Goal: Register for event/course

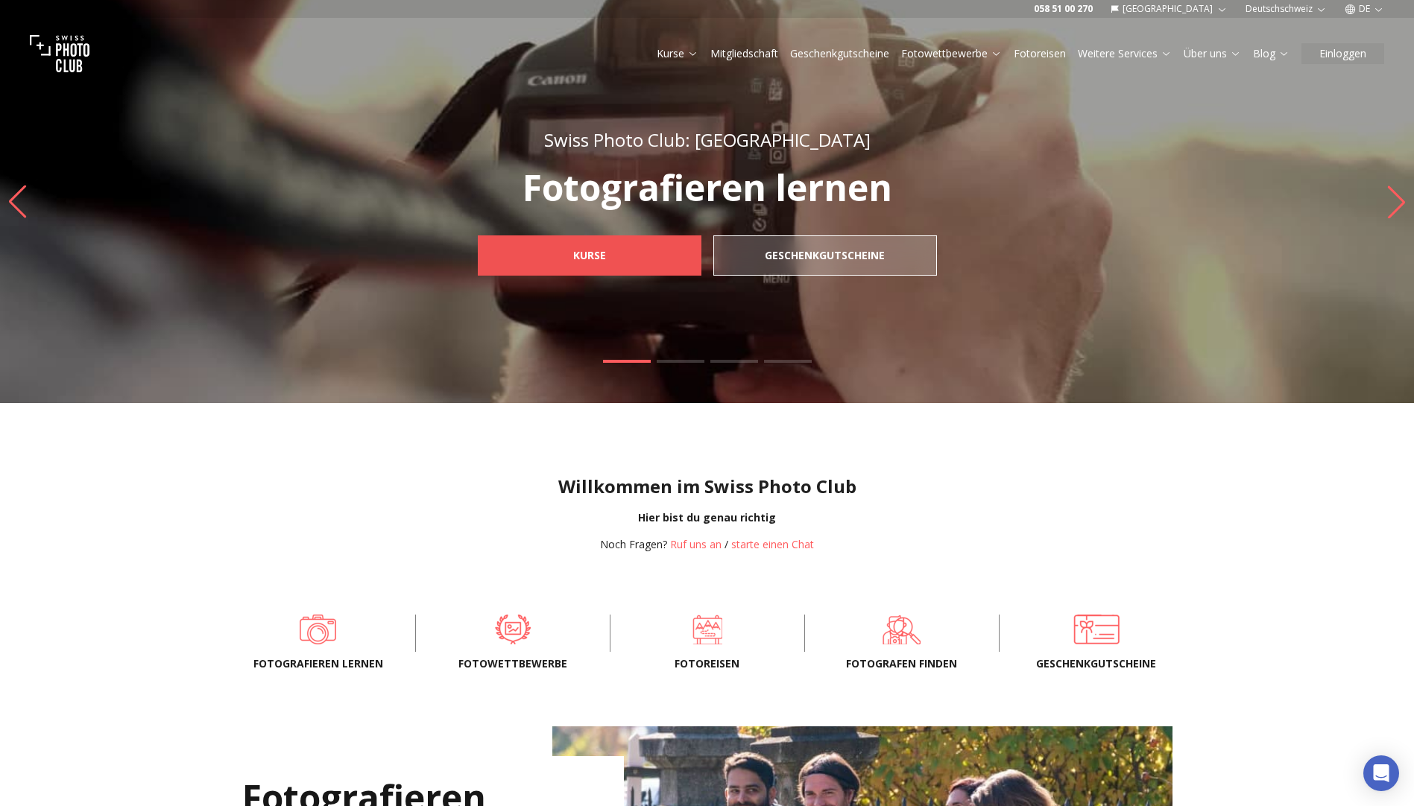
click at [612, 261] on span "Kurse" at bounding box center [589, 255] width 57 height 27
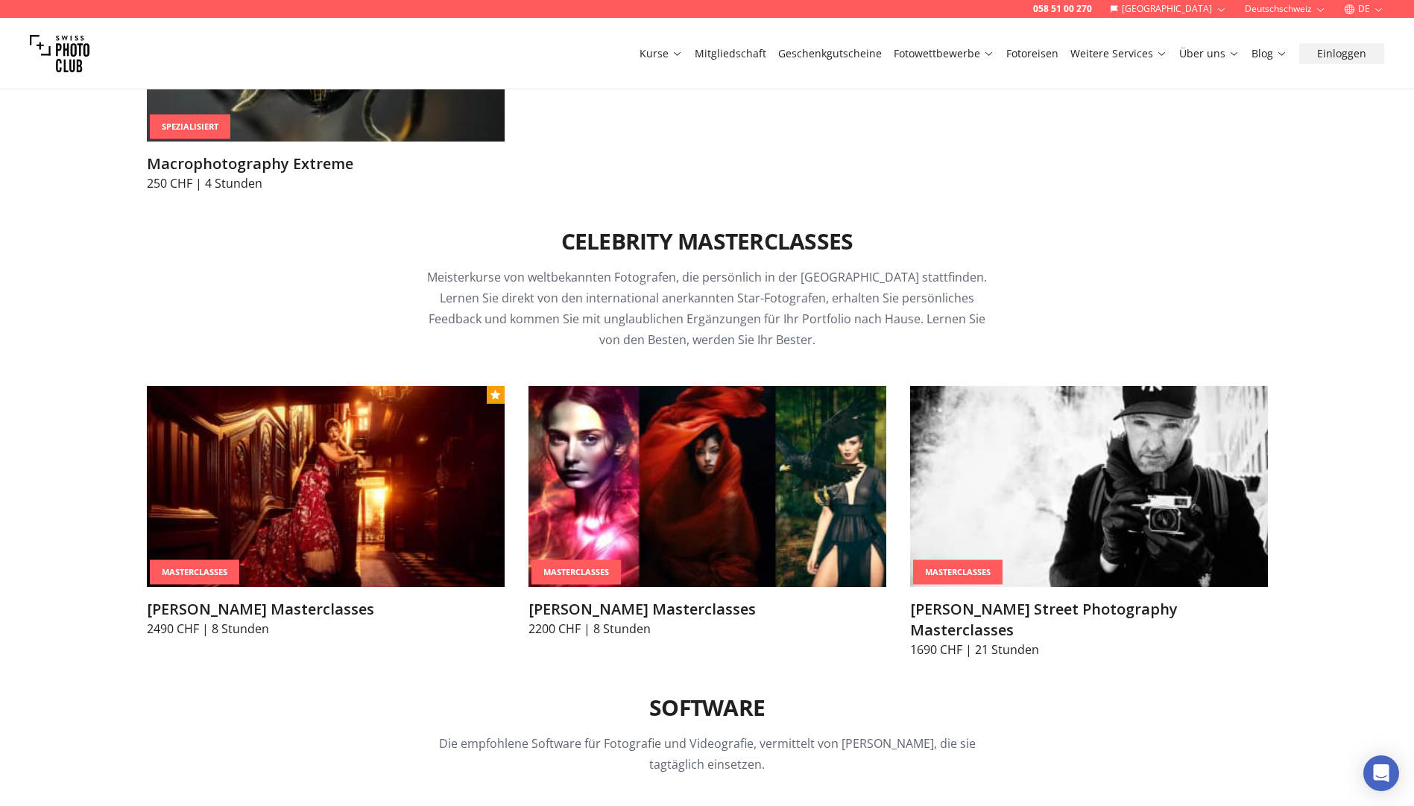
scroll to position [4397, 0]
